Goal: Task Accomplishment & Management: Use online tool/utility

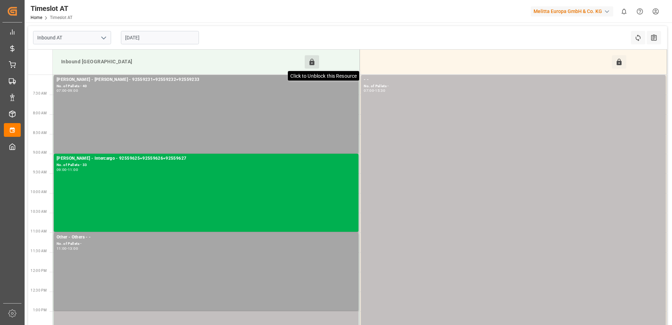
click at [311, 61] on icon at bounding box center [312, 62] width 5 height 6
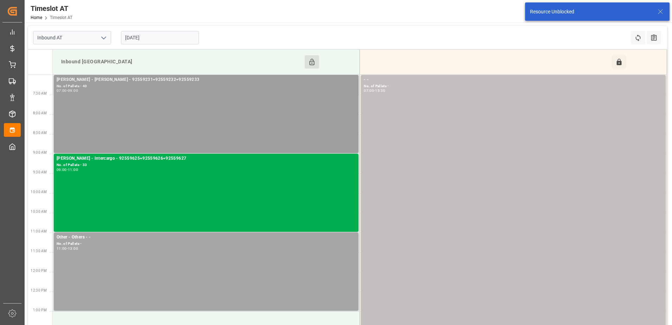
click at [208, 87] on div "No. of Pallets - 40" at bounding box center [206, 86] width 299 height 6
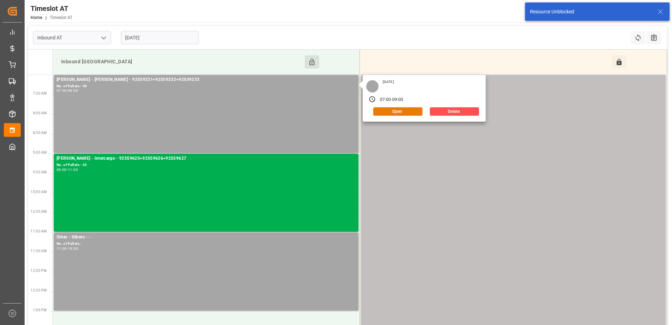
click at [403, 112] on button "Open" at bounding box center [397, 111] width 49 height 8
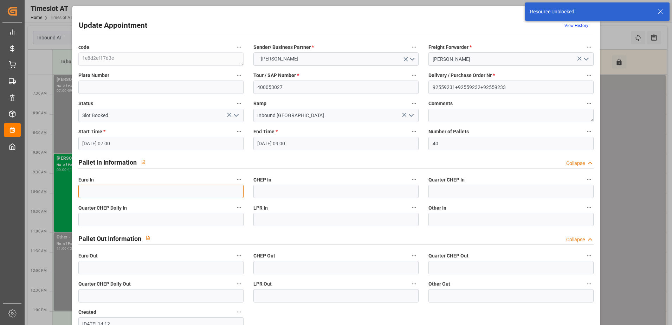
click at [174, 191] on input "text" at bounding box center [160, 190] width 165 height 13
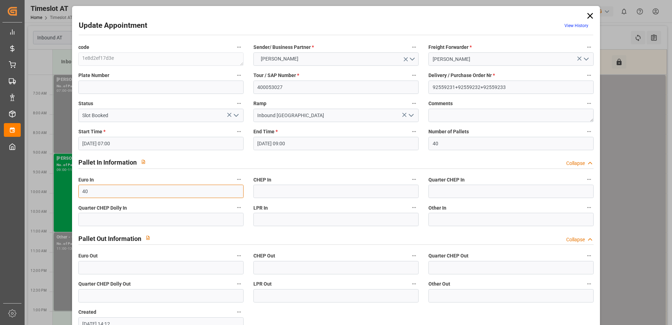
type input "40"
click at [236, 115] on polyline "open menu" at bounding box center [236, 115] width 4 height 2
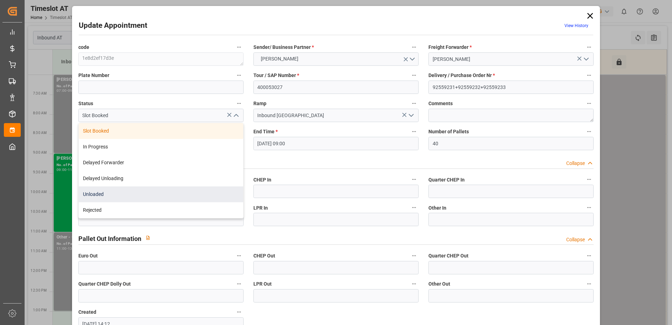
click at [162, 196] on div "Unloaded" at bounding box center [161, 194] width 164 height 16
type input "Unloaded"
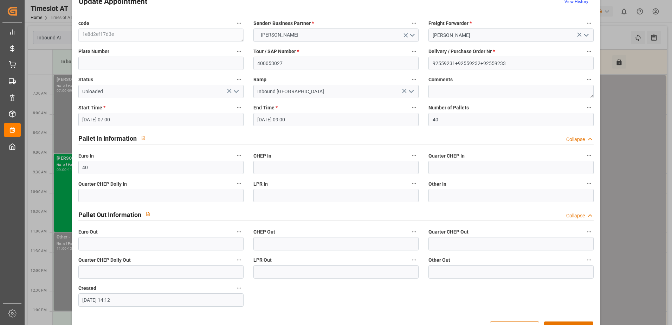
scroll to position [46, 0]
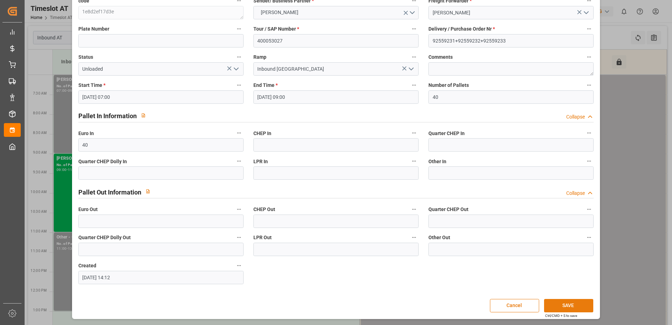
click at [570, 306] on button "SAVE" at bounding box center [568, 305] width 49 height 13
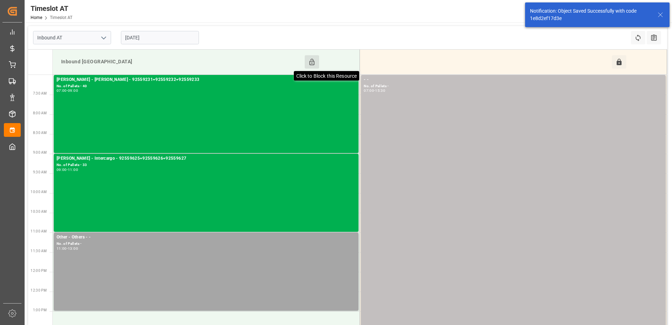
click at [311, 59] on icon at bounding box center [312, 62] width 5 height 6
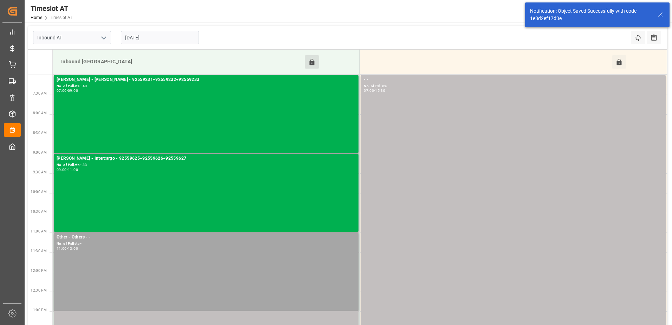
click at [145, 37] on input "22-09-2025" at bounding box center [160, 37] width 78 height 13
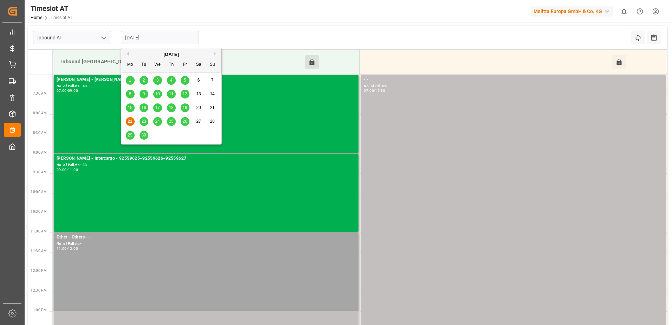
click at [144, 118] on div "23" at bounding box center [144, 121] width 9 height 8
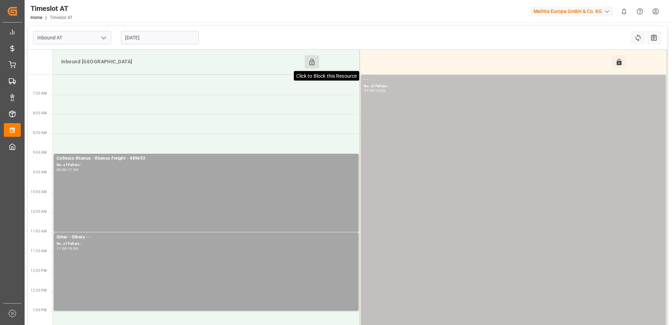
click at [311, 61] on icon at bounding box center [312, 62] width 5 height 6
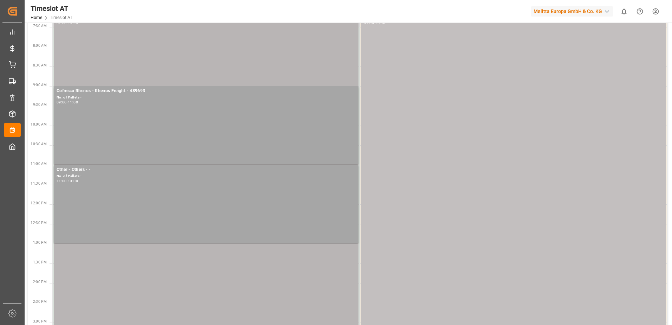
scroll to position [0, 0]
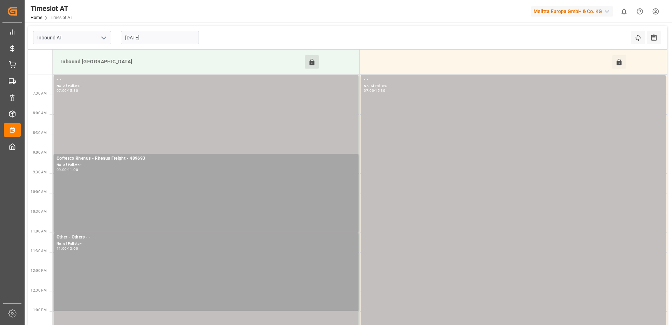
click at [162, 37] on input "23-09-2025" at bounding box center [160, 37] width 78 height 13
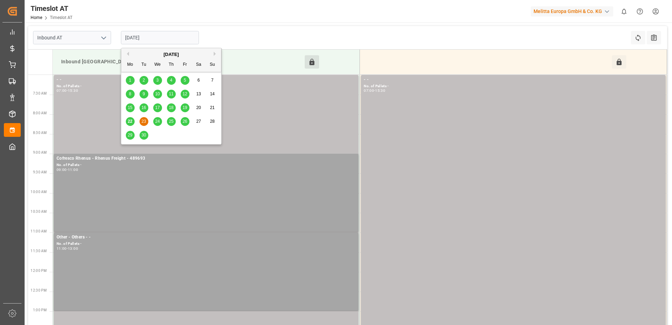
click at [157, 121] on span "24" at bounding box center [157, 121] width 5 height 5
type input "[DATE]"
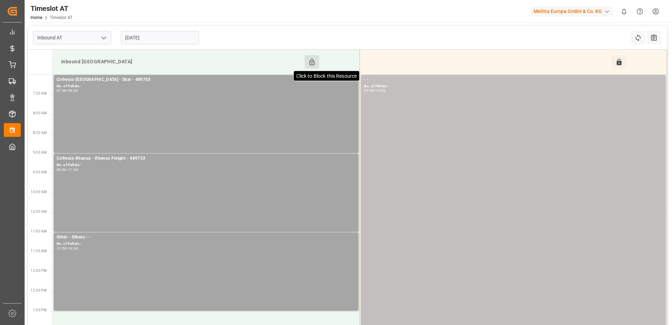
click at [314, 61] on icon at bounding box center [312, 62] width 5 height 6
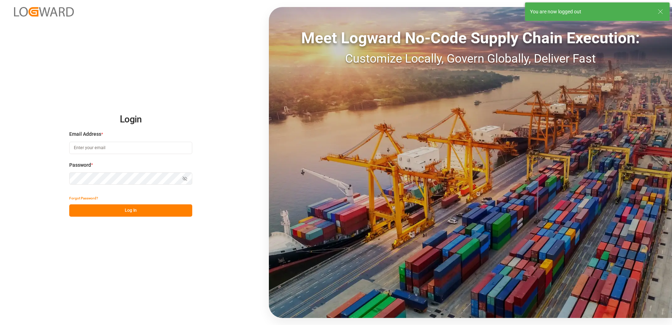
type input "[PERSON_NAME][EMAIL_ADDRESS][PERSON_NAME][DOMAIN_NAME]"
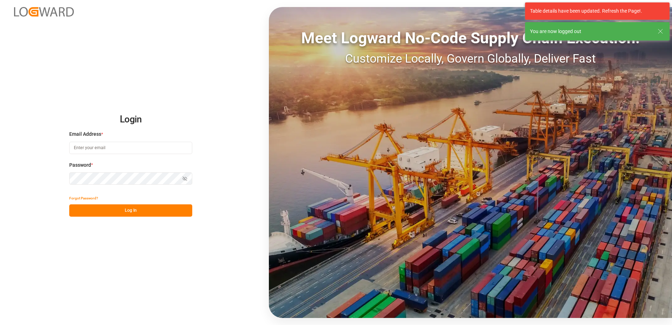
type input "[PERSON_NAME][EMAIL_ADDRESS][PERSON_NAME][DOMAIN_NAME]"
click at [142, 213] on button "Log In" at bounding box center [130, 210] width 123 height 12
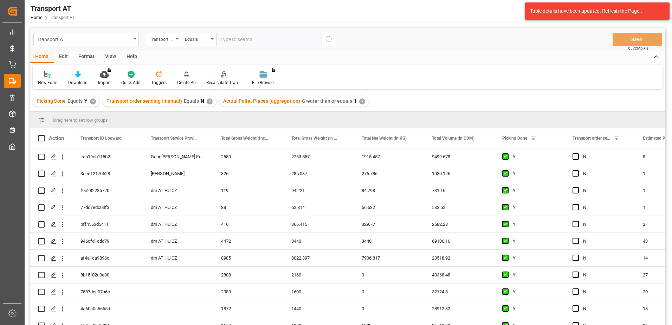
click at [113, 55] on div "View" at bounding box center [110, 57] width 21 height 12
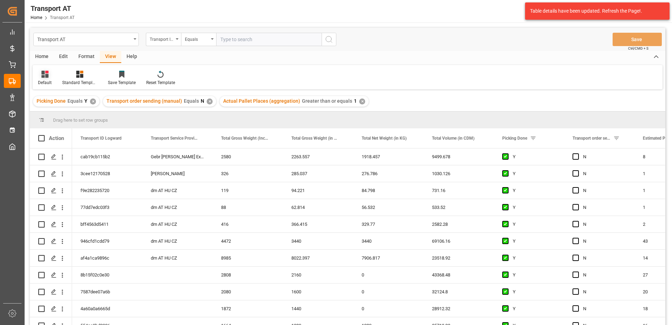
click at [42, 78] on icon at bounding box center [44, 74] width 7 height 7
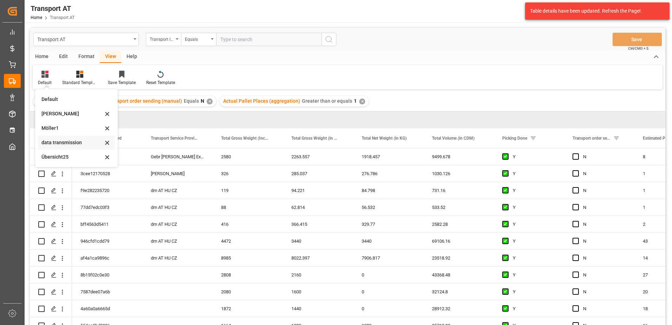
click at [66, 143] on div "data transmission" at bounding box center [71, 142] width 61 height 7
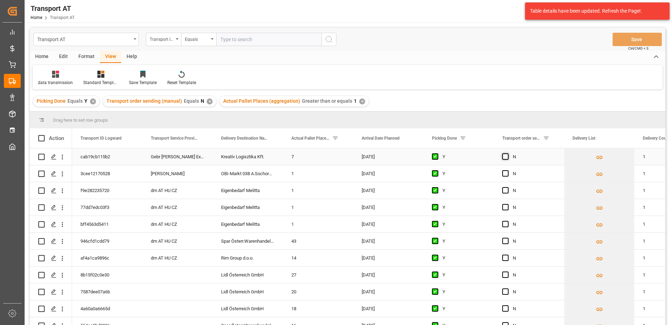
click at [507, 155] on span "Press SPACE to select this row." at bounding box center [505, 156] width 6 height 6
click at [507, 153] on input "Press SPACE to select this row." at bounding box center [507, 153] width 0 height 0
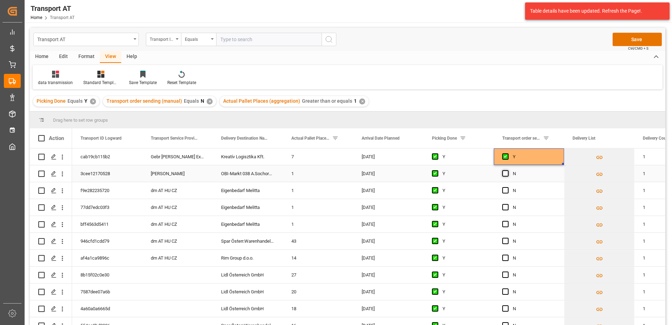
click at [506, 174] on span "Press SPACE to select this row." at bounding box center [505, 173] width 6 height 6
click at [507, 170] on input "Press SPACE to select this row." at bounding box center [507, 170] width 0 height 0
click at [623, 39] on button "Save" at bounding box center [637, 39] width 49 height 13
